Goal: Information Seeking & Learning: Learn about a topic

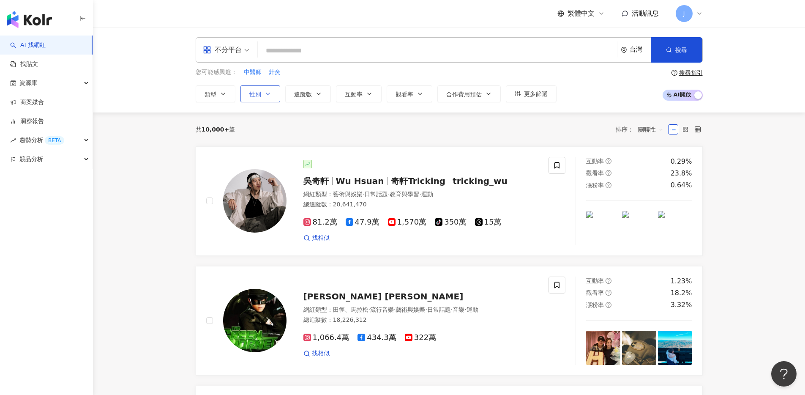
click at [255, 95] on span "性別" at bounding box center [255, 94] width 12 height 7
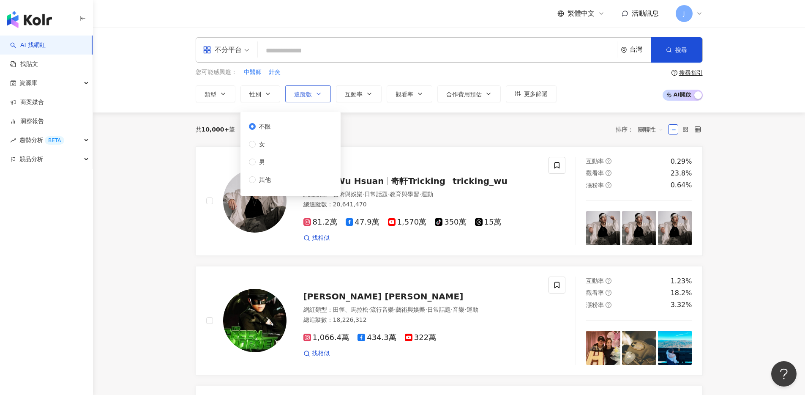
click at [311, 94] on span "追蹤數" at bounding box center [303, 94] width 18 height 7
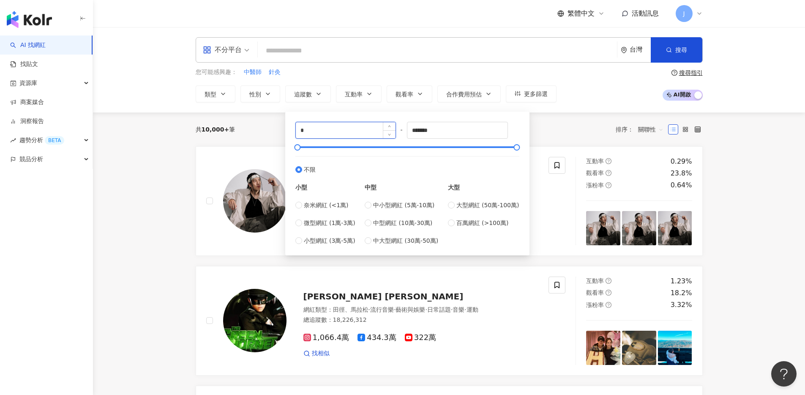
click at [320, 132] on input "*" at bounding box center [346, 130] width 100 height 16
click at [404, 220] on span "中型網紅 (10萬-30萬)" at bounding box center [402, 222] width 59 height 9
type input "******"
drag, startPoint x: 444, startPoint y: 130, endPoint x: 392, endPoint y: 130, distance: 51.1
click at [392, 130] on div "****** - ****** 不限 小型 奈米網紅 (<1萬) 微型網紅 (1萬-3萬) 小型網紅 (3萬-5萬) 中型 中小型網紅 (5萬-10萬) 中型…" at bounding box center [407, 183] width 224 height 123
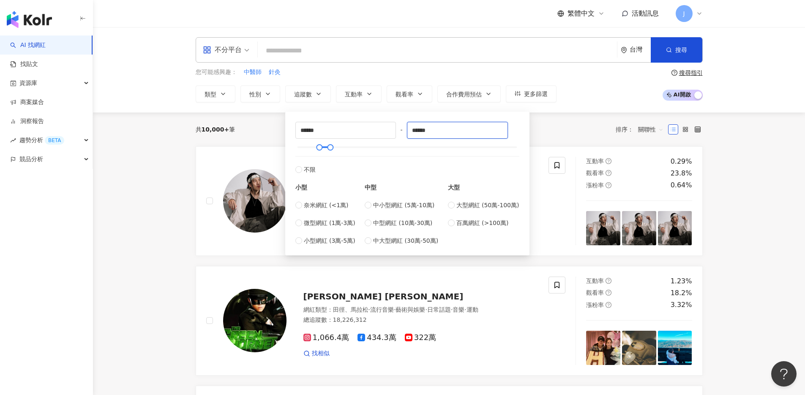
type input "******"
click at [577, 127] on div "共 10,000+ 筆 排序： 關聯性" at bounding box center [449, 129] width 507 height 14
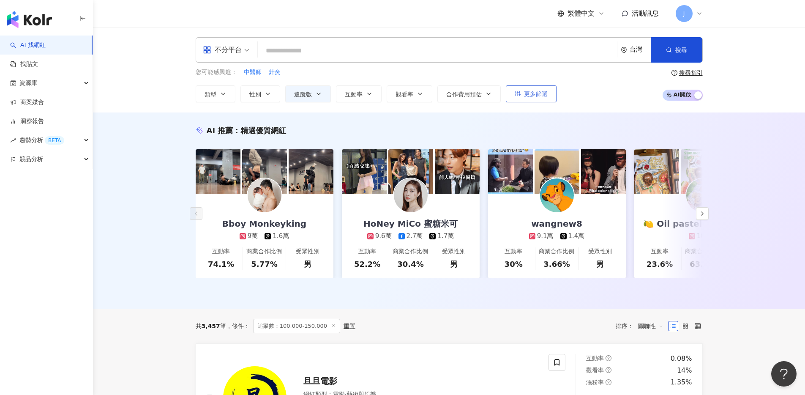
click at [525, 95] on span "更多篩選" at bounding box center [536, 93] width 24 height 7
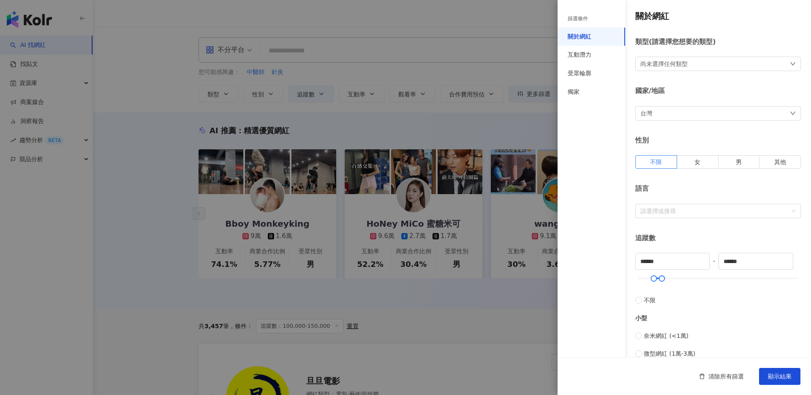
click at [525, 95] on div at bounding box center [405, 197] width 811 height 395
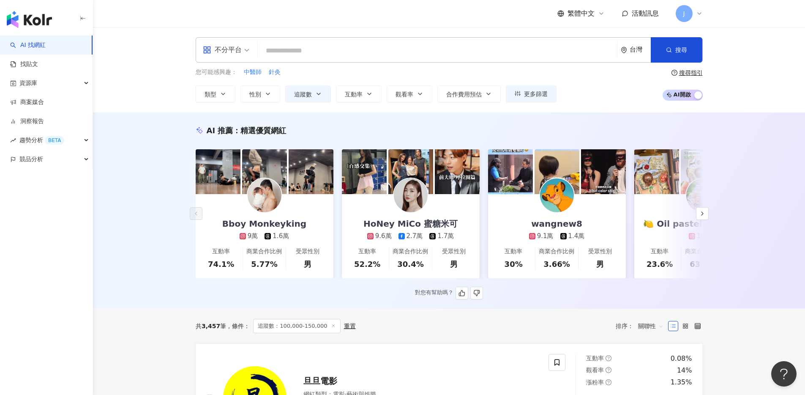
click at [493, 147] on div "AI 推薦 ： 精選優質網紅 Bboy Monkeyking 9萬 1.6萬 互動率 74.1% 商業合作比例 5.77% 受眾性別 男 HoNey MiCo…" at bounding box center [449, 212] width 541 height 174
click at [233, 96] on button "類型" at bounding box center [216, 93] width 40 height 17
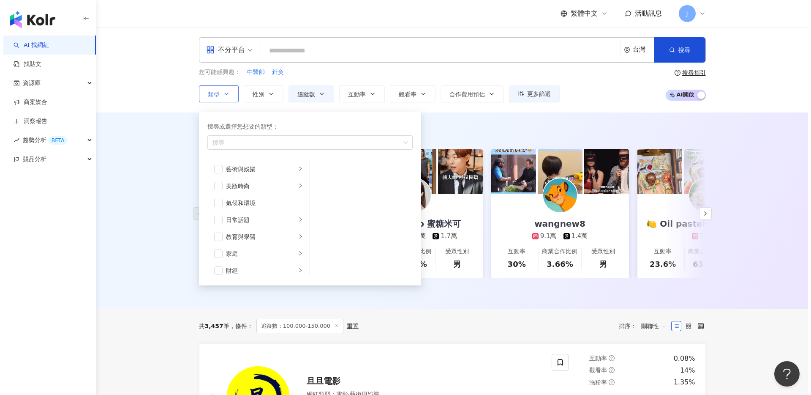
scroll to position [293, 0]
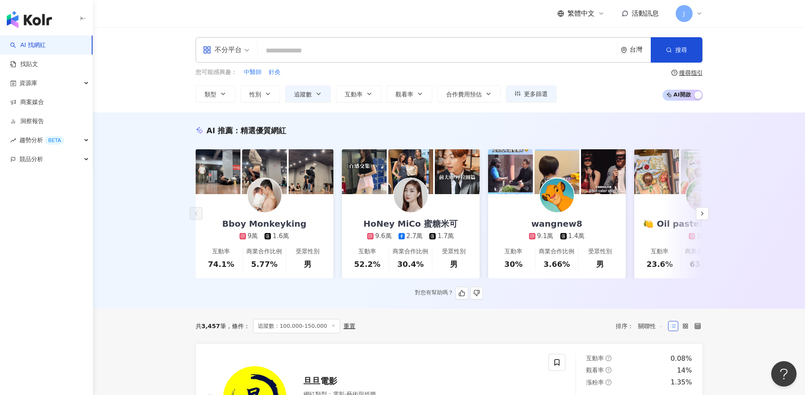
click at [536, 131] on div "AI 推薦 ： 精選優質網紅" at bounding box center [449, 130] width 507 height 11
click at [493, 95] on button "合作費用預估" at bounding box center [468, 93] width 63 height 17
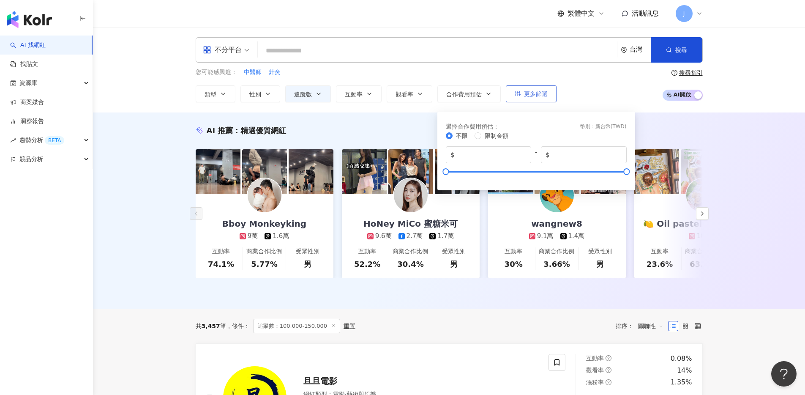
click at [513, 94] on button "更多篩選" at bounding box center [531, 93] width 51 height 17
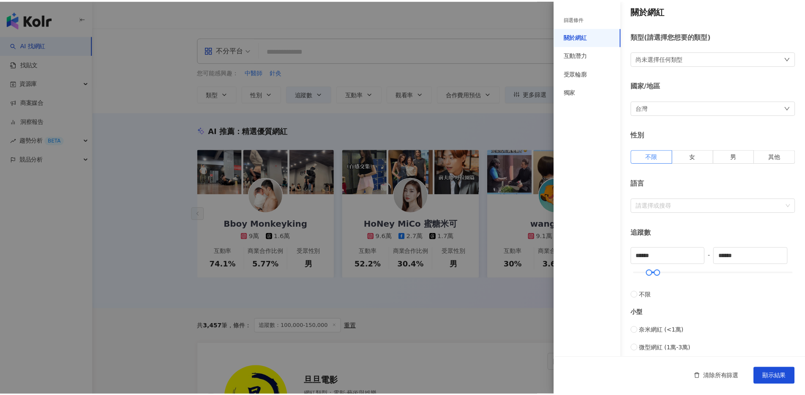
scroll to position [243, 0]
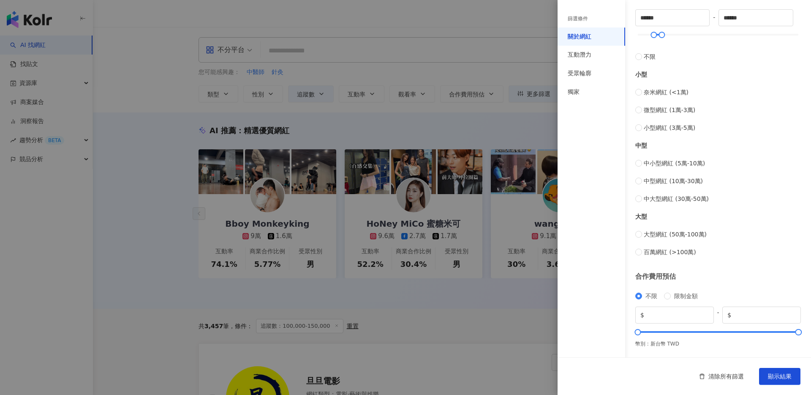
click at [401, 96] on div at bounding box center [405, 197] width 811 height 395
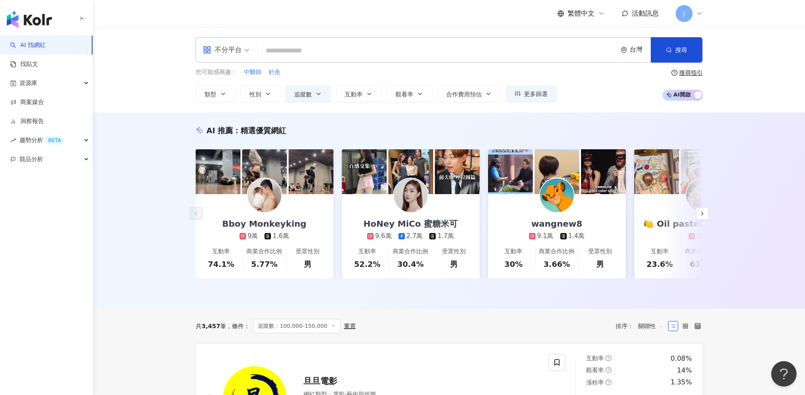
click at [212, 49] on div "不分平台" at bounding box center [222, 50] width 39 height 14
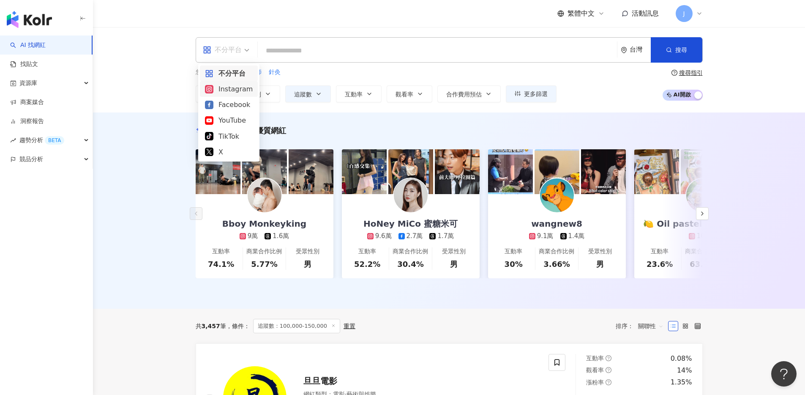
click at [235, 86] on div "Instagram" at bounding box center [229, 89] width 48 height 11
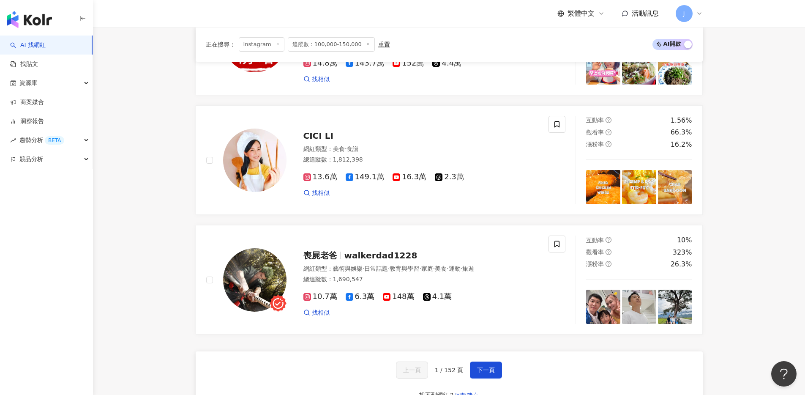
scroll to position [1582, 0]
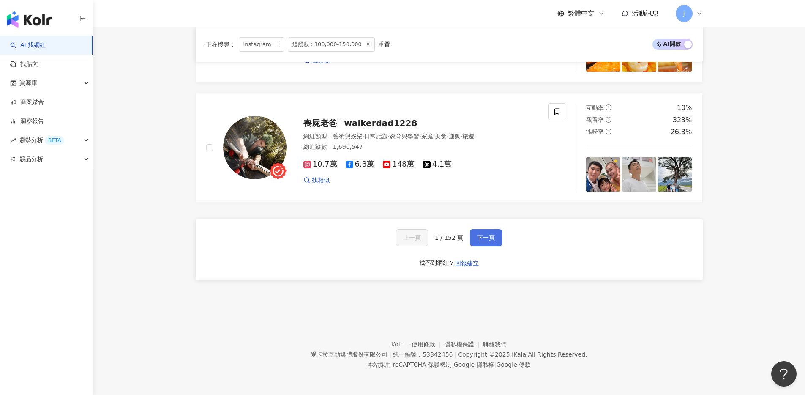
click at [483, 236] on span "下一頁" at bounding box center [486, 237] width 18 height 7
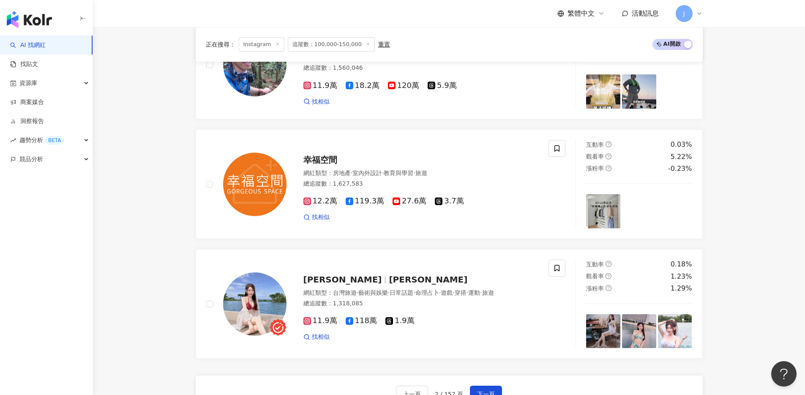
scroll to position [1488, 0]
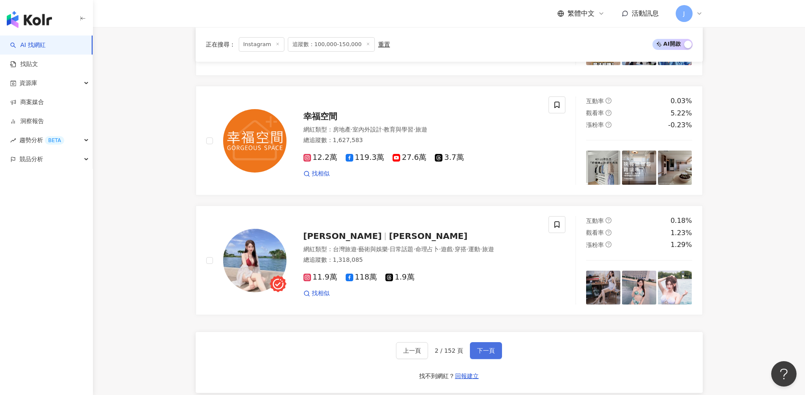
click at [481, 354] on span "下一頁" at bounding box center [486, 350] width 18 height 7
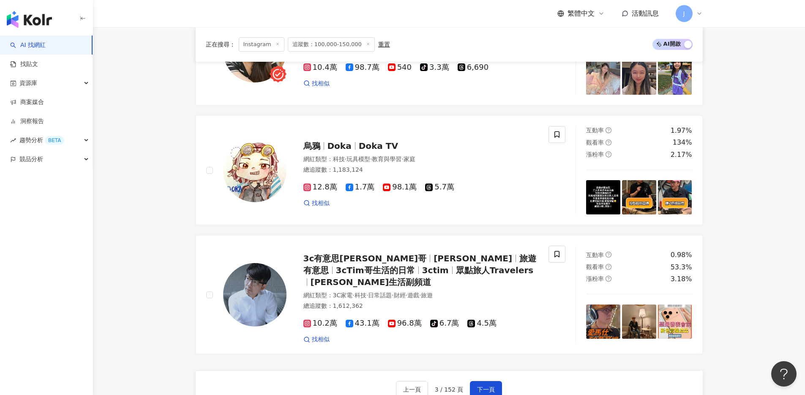
scroll to position [1537, 0]
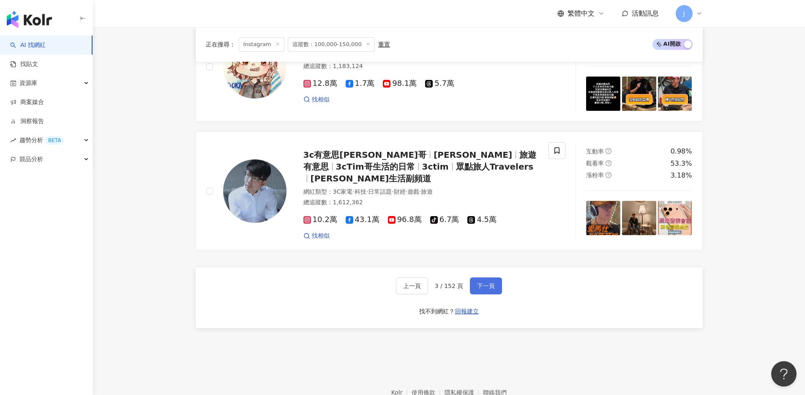
click at [490, 286] on span "下一頁" at bounding box center [486, 285] width 18 height 7
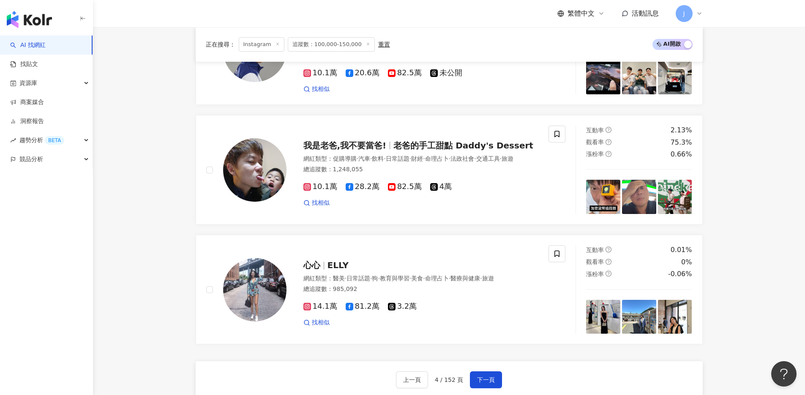
scroll to position [1487, 0]
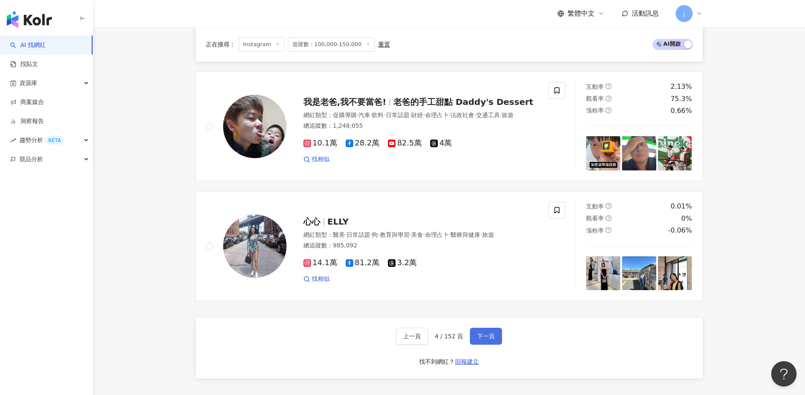
click at [495, 327] on button "下一頁" at bounding box center [486, 335] width 32 height 17
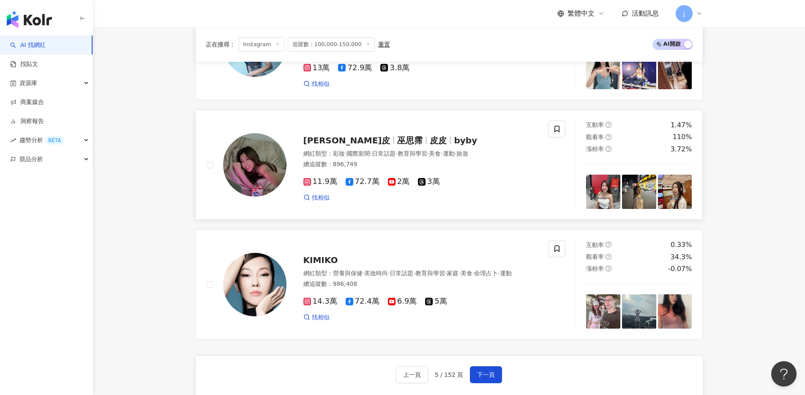
scroll to position [1582, 0]
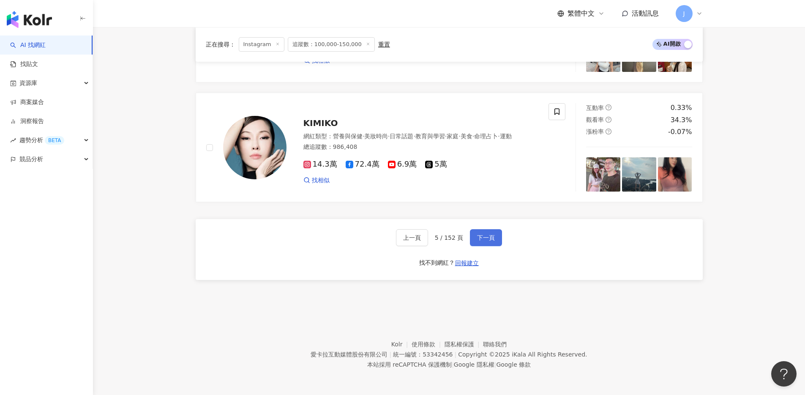
click at [482, 236] on span "下一頁" at bounding box center [486, 237] width 18 height 7
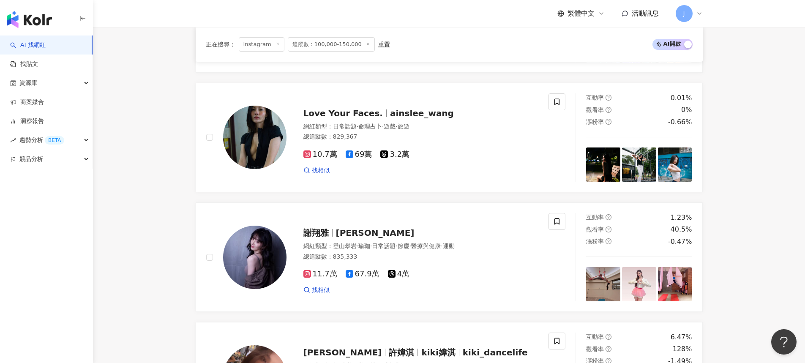
scroll to position [1184, 0]
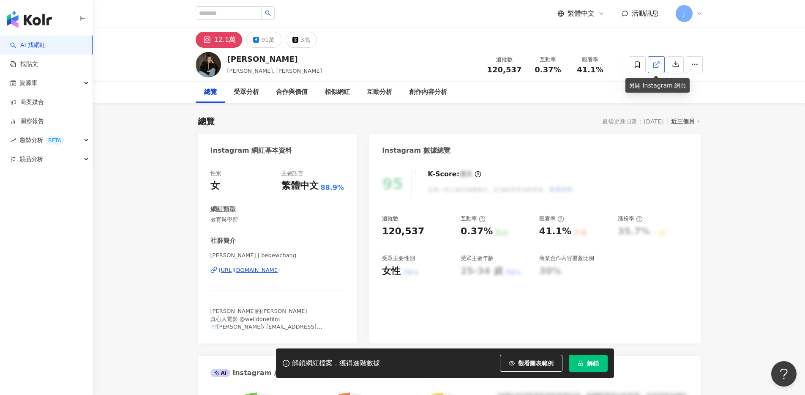
click at [655, 68] on link at bounding box center [656, 64] width 17 height 17
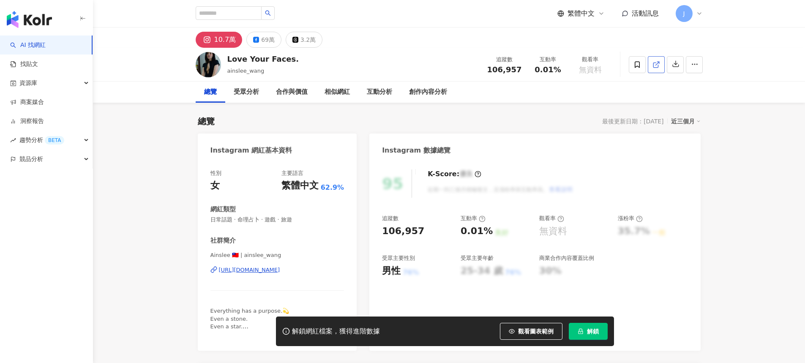
click at [650, 63] on link at bounding box center [656, 64] width 17 height 17
